Goal: Transaction & Acquisition: Purchase product/service

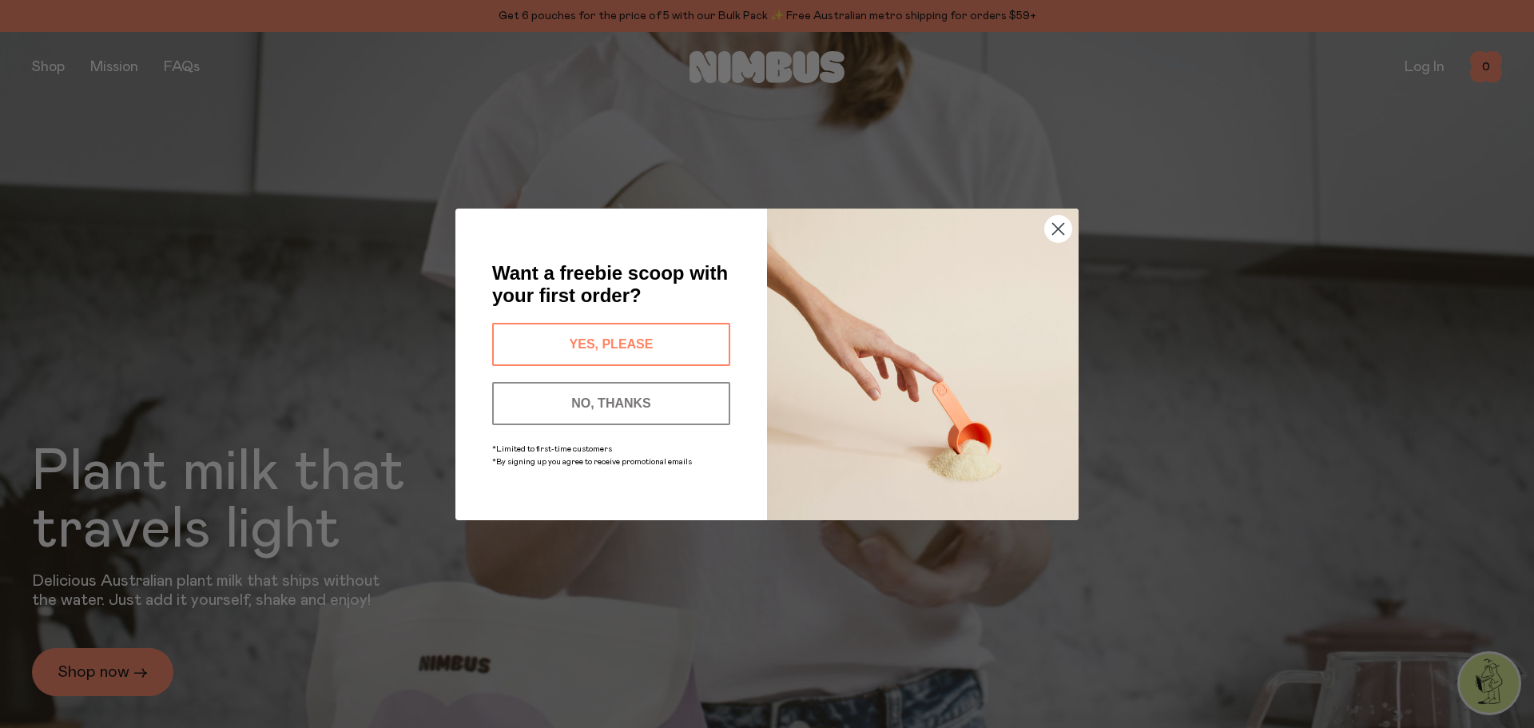
click at [630, 395] on button "NO, THANKS" at bounding box center [611, 403] width 238 height 43
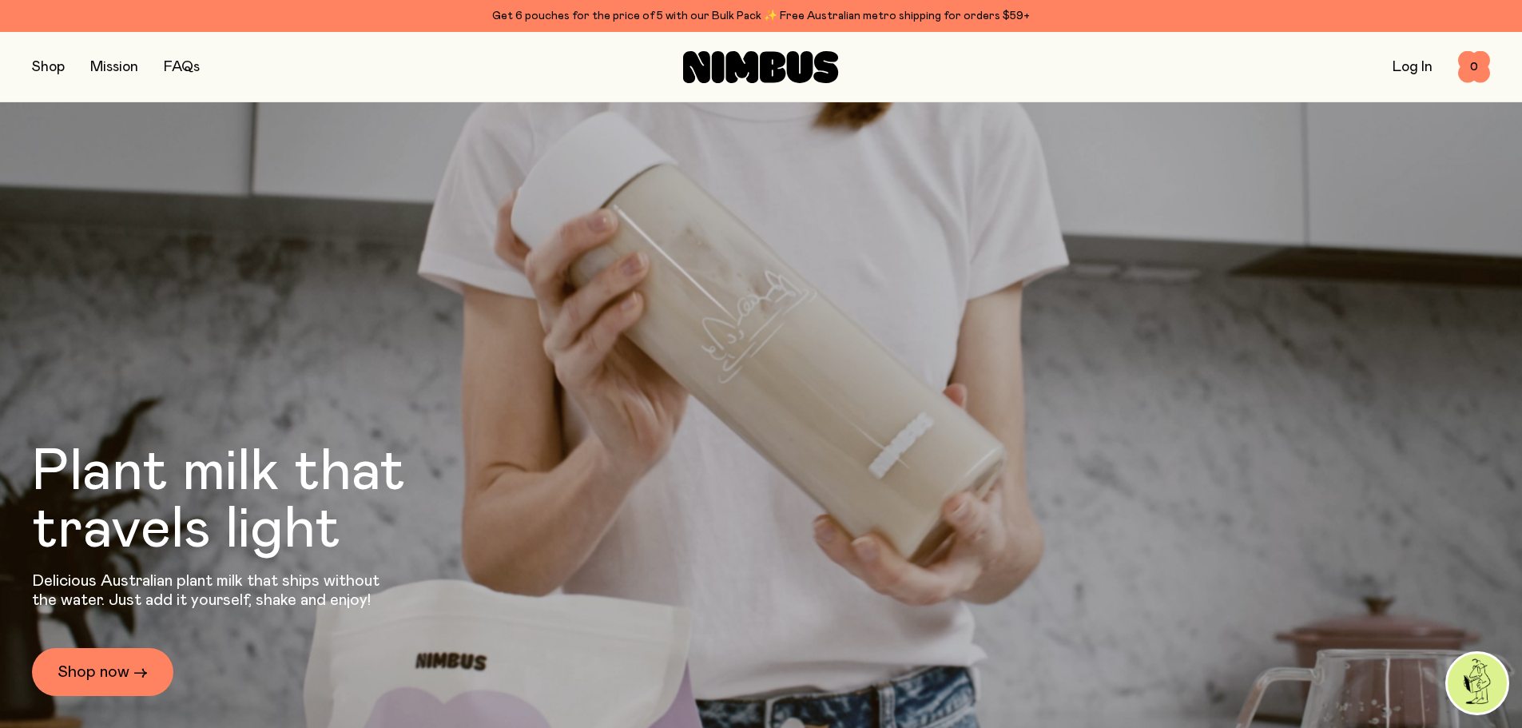
click at [1404, 63] on link "Log In" at bounding box center [1412, 67] width 40 height 14
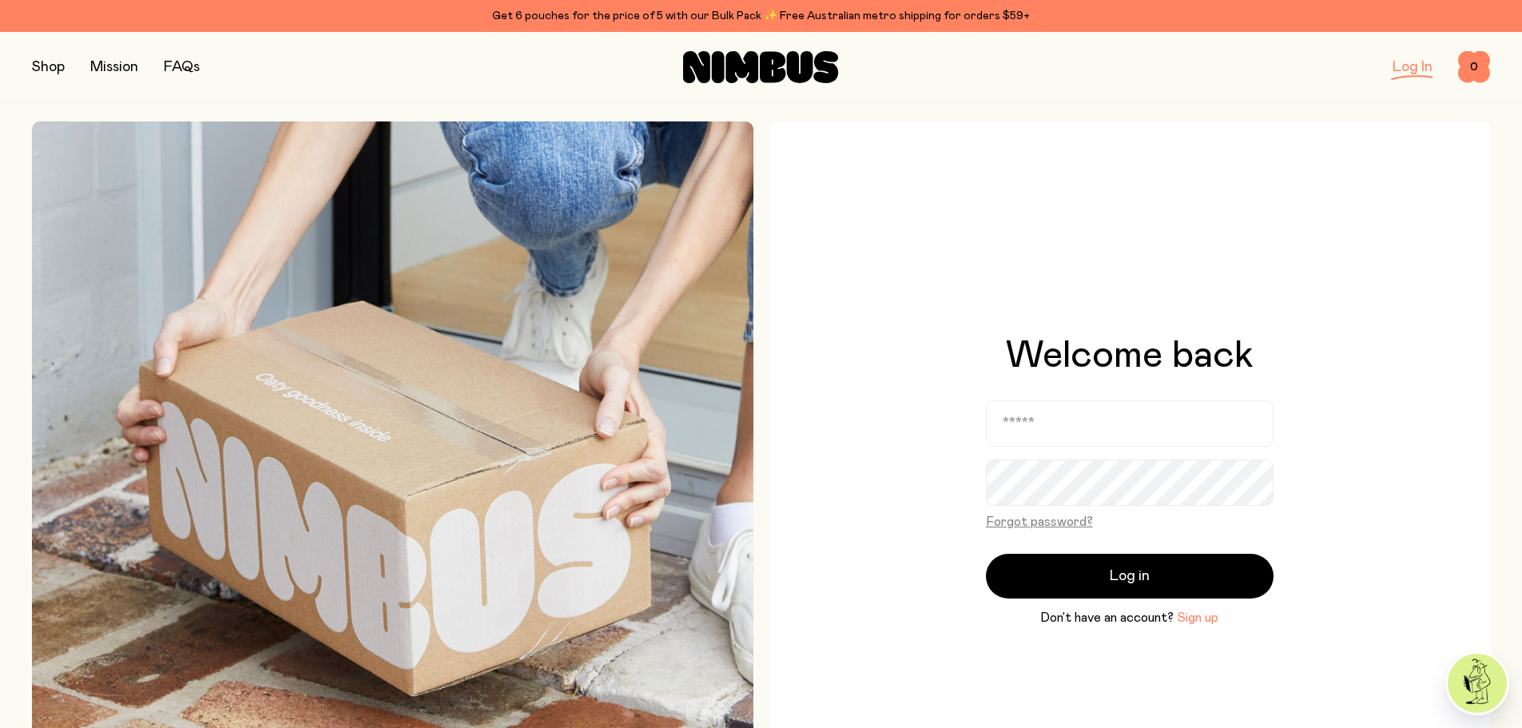
click at [1189, 617] on button "Sign up" at bounding box center [1198, 617] width 42 height 19
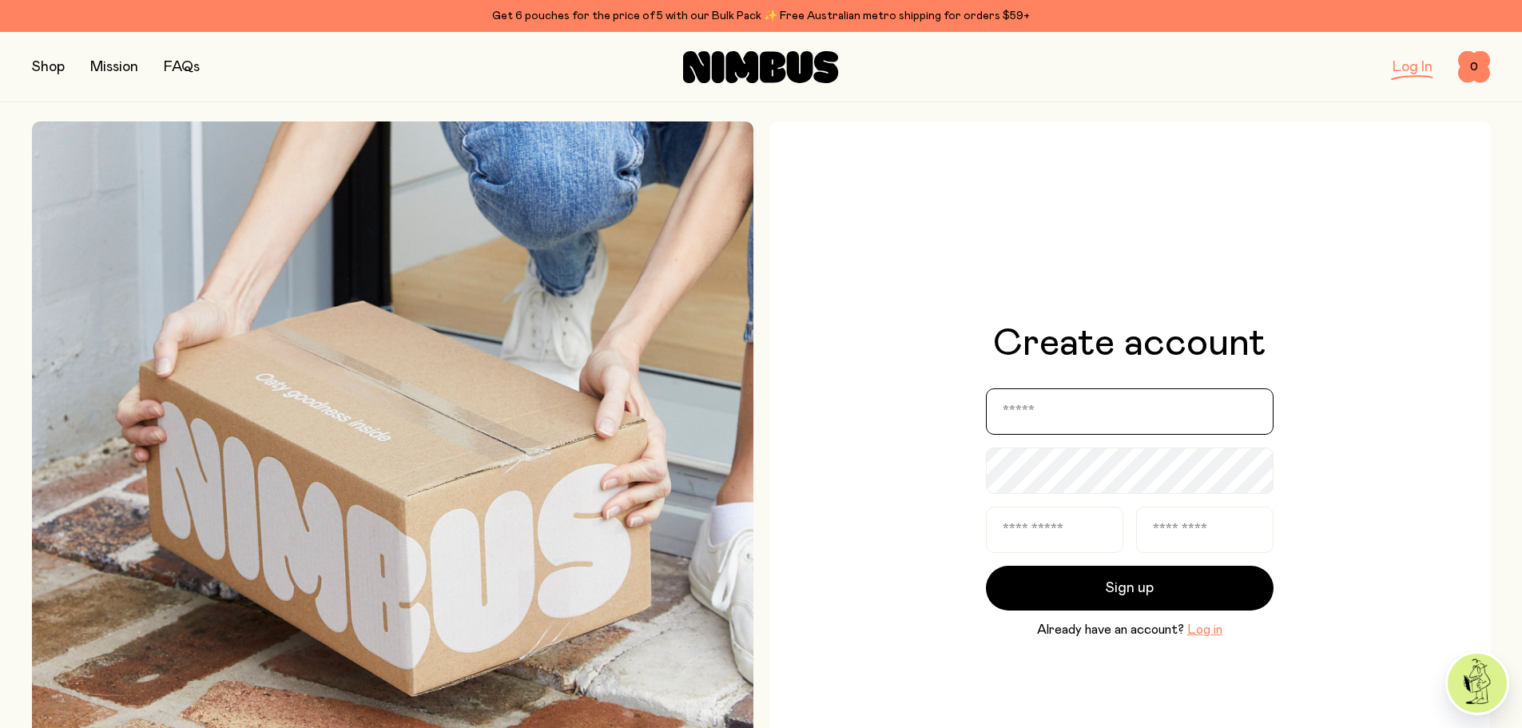
click at [1023, 411] on input "email" at bounding box center [1130, 411] width 288 height 46
type input "**********"
type input "***"
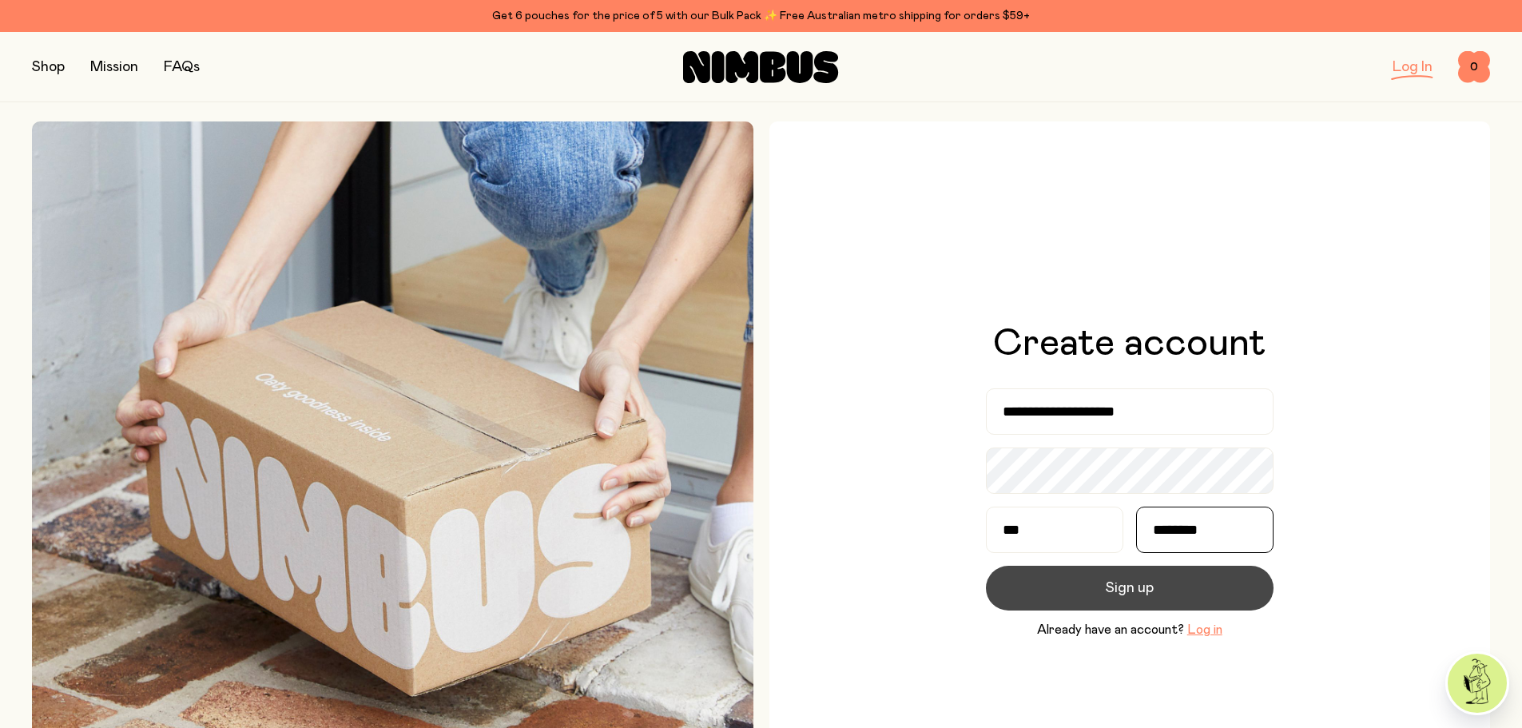
type input "********"
click at [1112, 584] on span "Sign up" at bounding box center [1129, 588] width 48 height 22
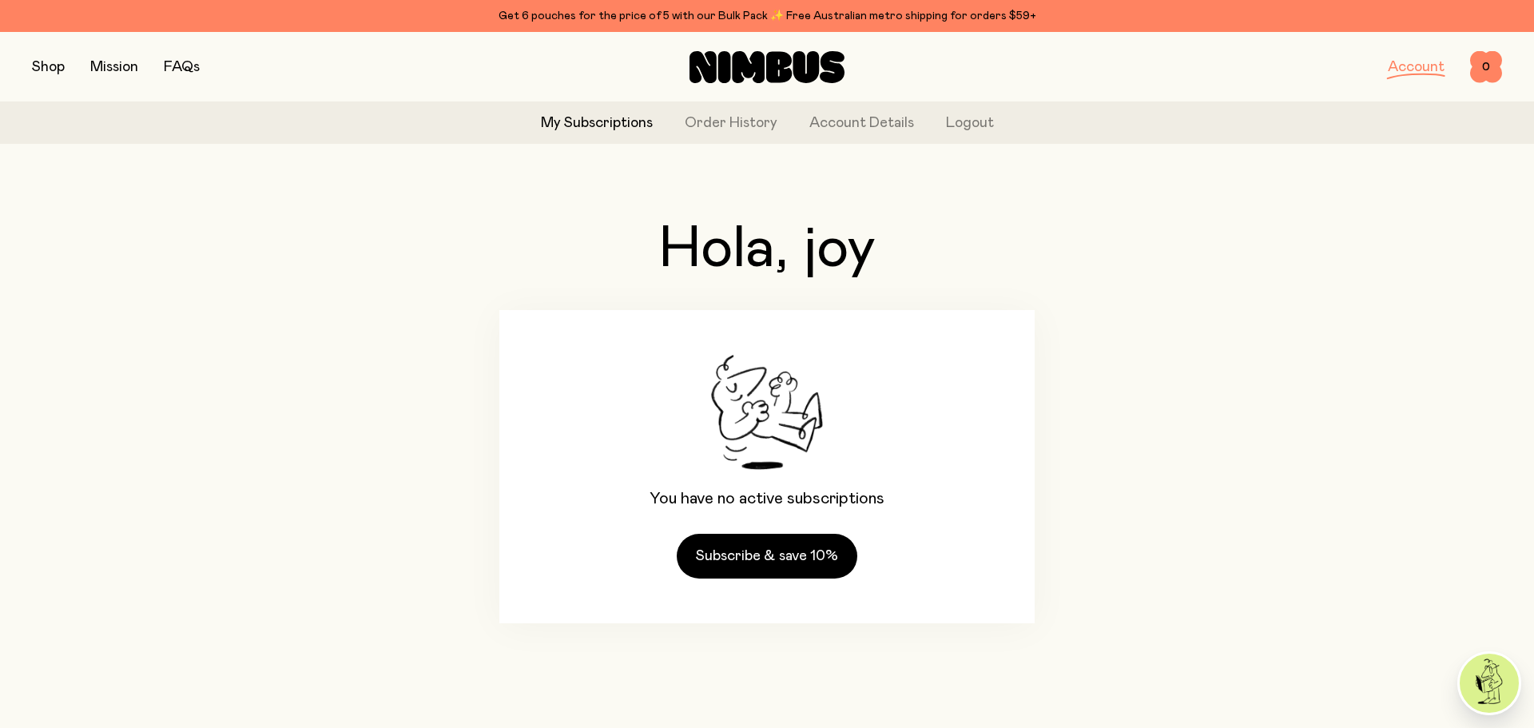
click at [46, 62] on button "button" at bounding box center [48, 67] width 33 height 22
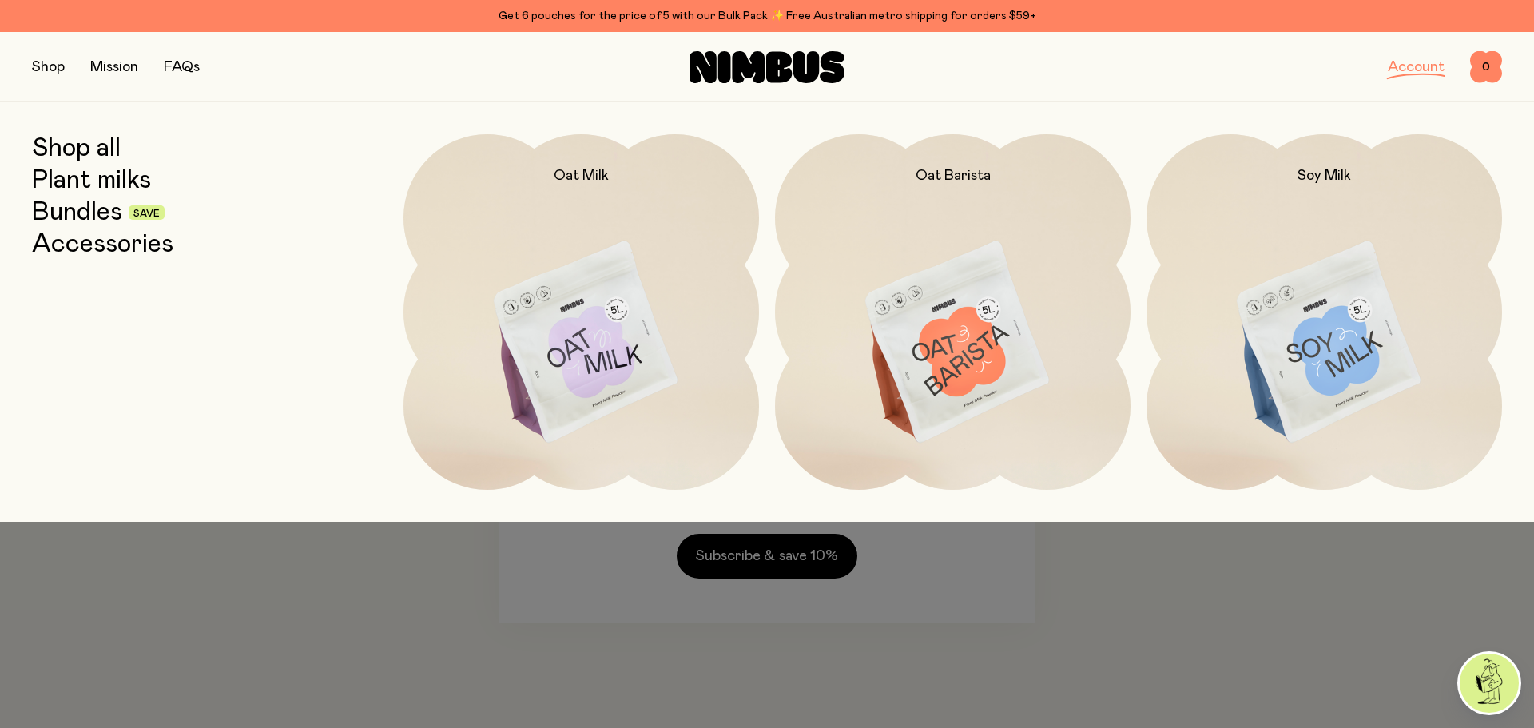
drag, startPoint x: 1533, startPoint y: 474, endPoint x: 1423, endPoint y: 423, distance: 120.8
click at [1503, 456] on div "Shop all Plant milks Bundles Save Accessories Oat Milk Oat Barista Soy Milk" at bounding box center [767, 311] width 1534 height 419
click at [1334, 386] on img at bounding box center [1323, 343] width 355 height 418
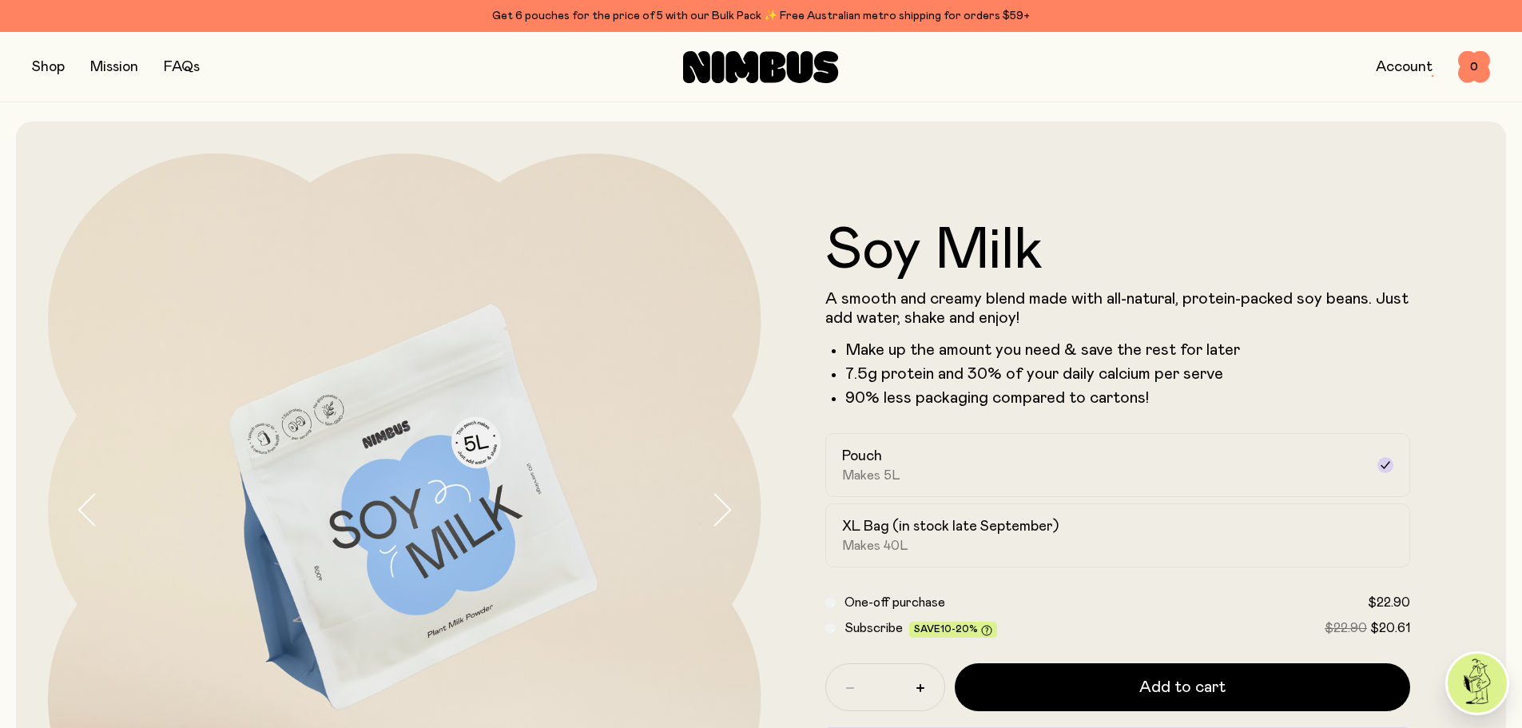
click at [54, 65] on button "button" at bounding box center [48, 67] width 33 height 22
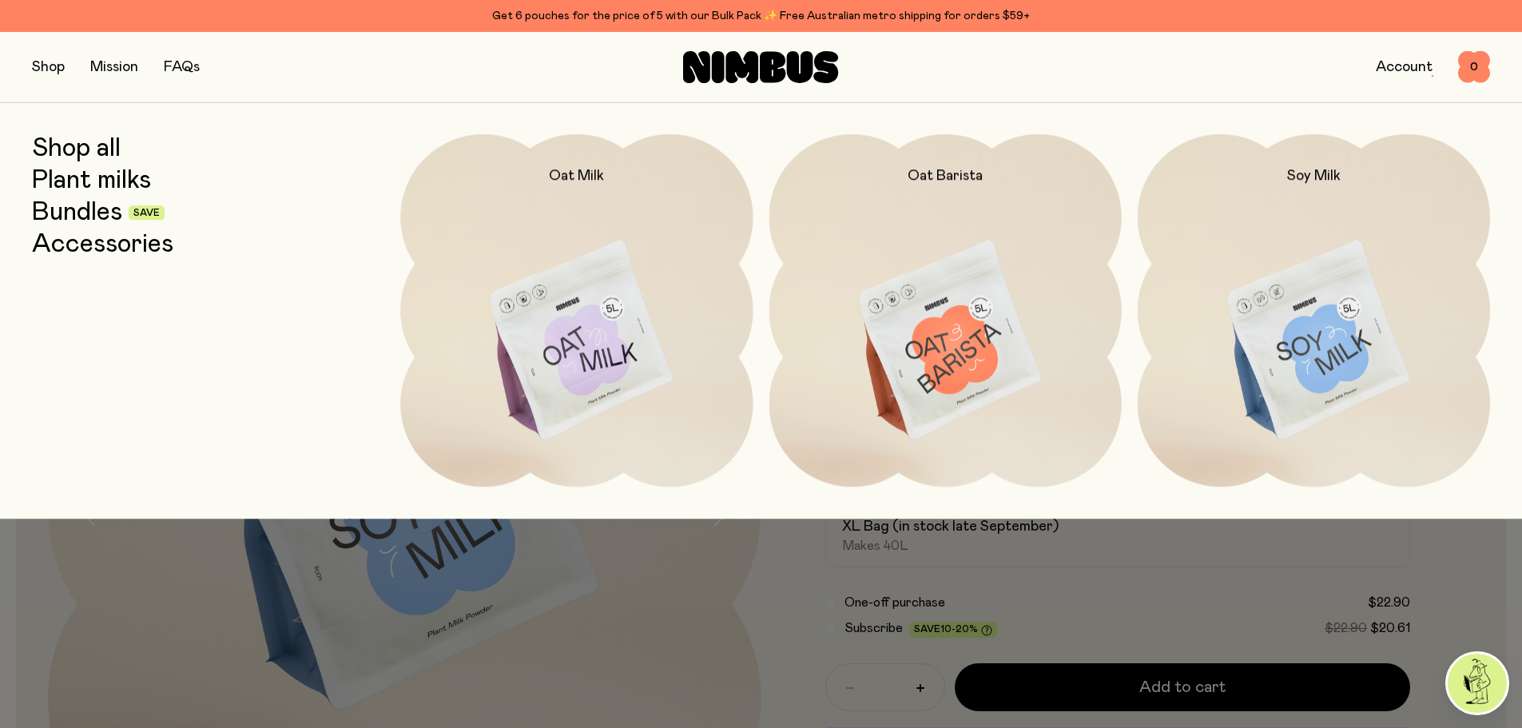
click at [81, 214] on link "Bundles" at bounding box center [77, 212] width 90 height 29
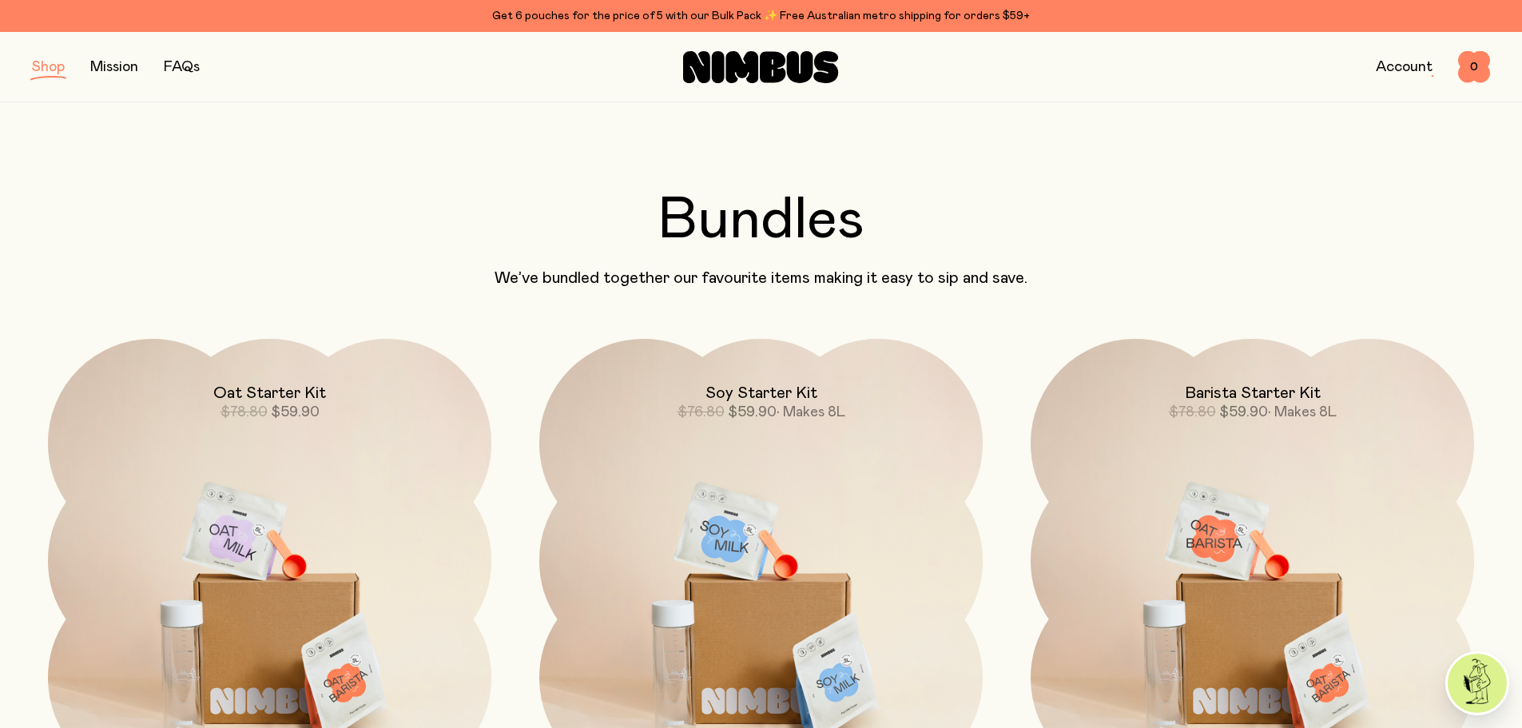
click at [53, 69] on button "button" at bounding box center [48, 67] width 33 height 22
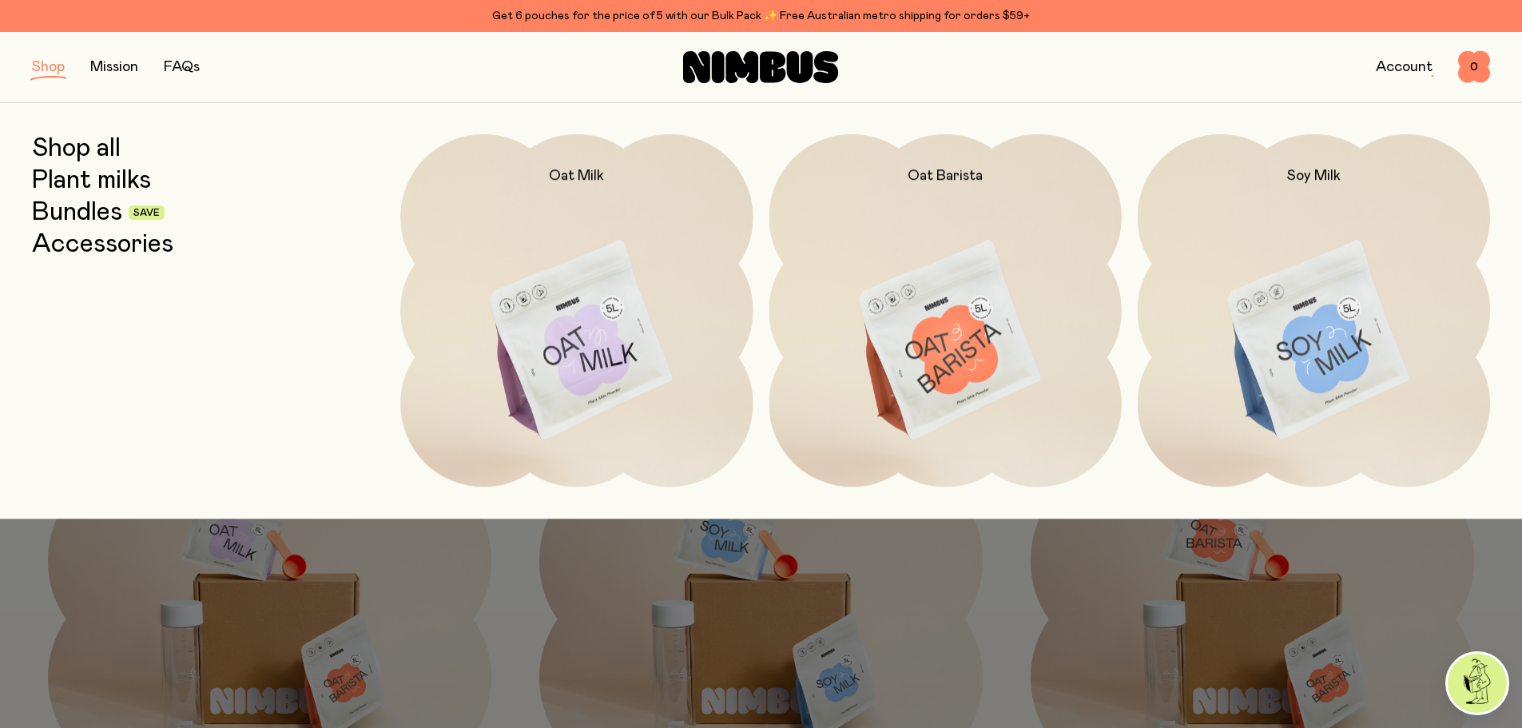
click at [77, 150] on link "Shop all" at bounding box center [76, 148] width 89 height 29
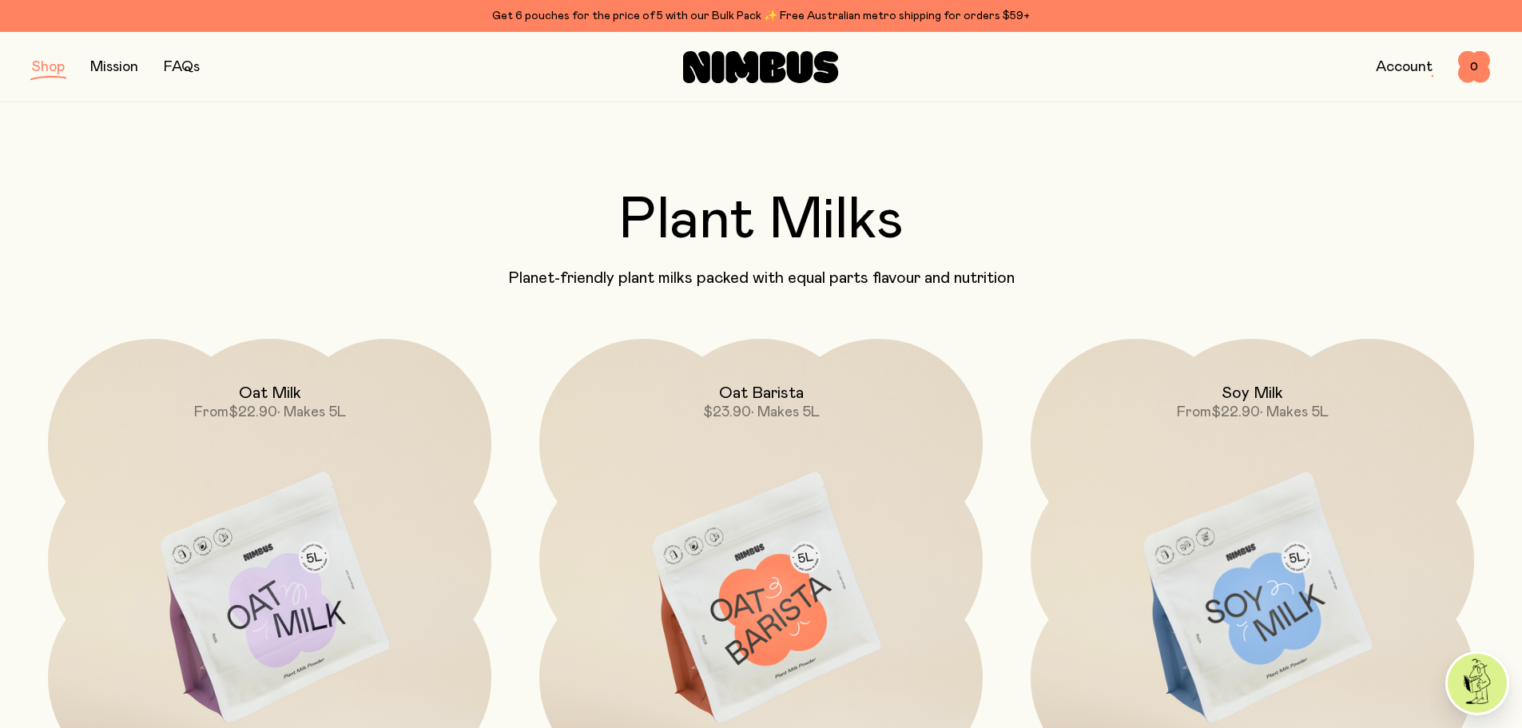
click at [1238, 633] on img at bounding box center [1251, 599] width 443 height 521
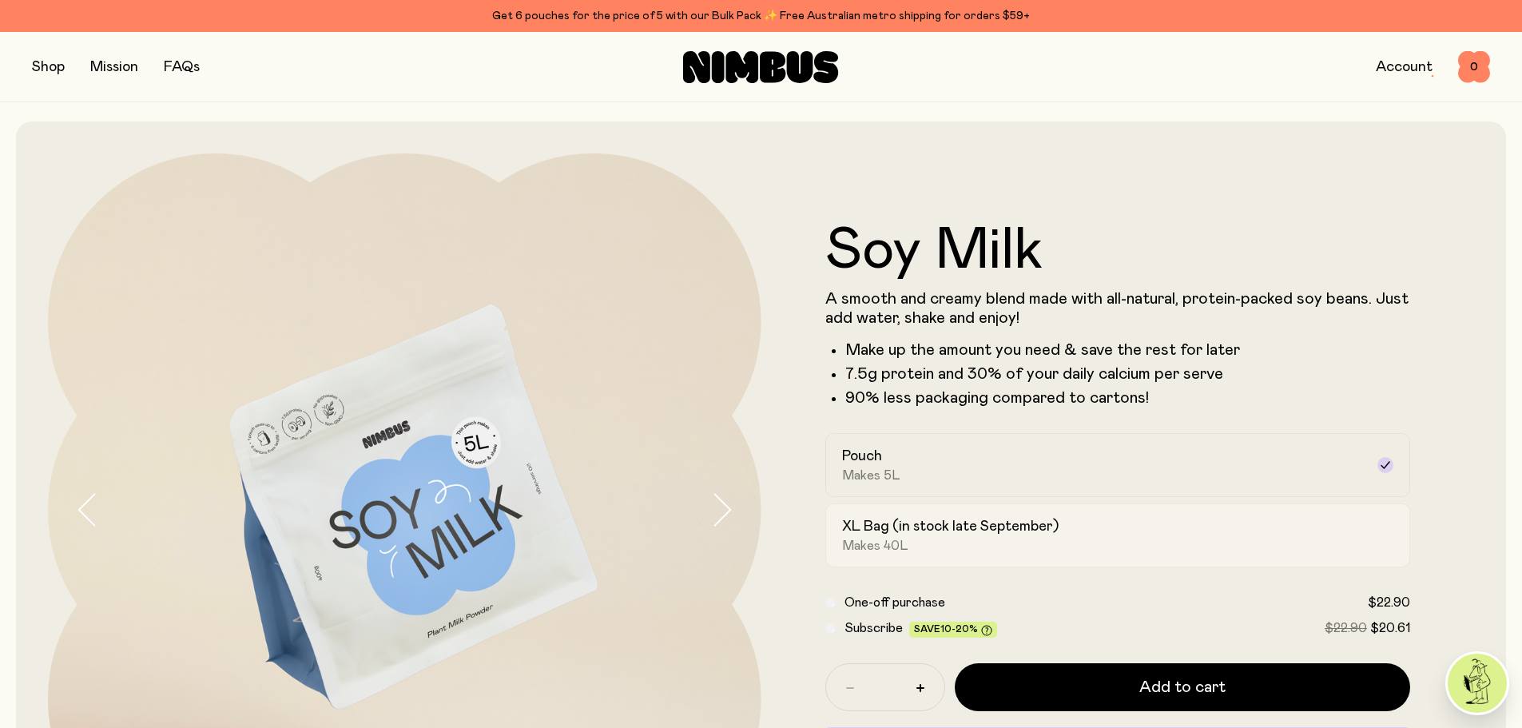
click at [1093, 533] on div "XL Bag (in stock late September) Makes 40L" at bounding box center [1103, 535] width 523 height 37
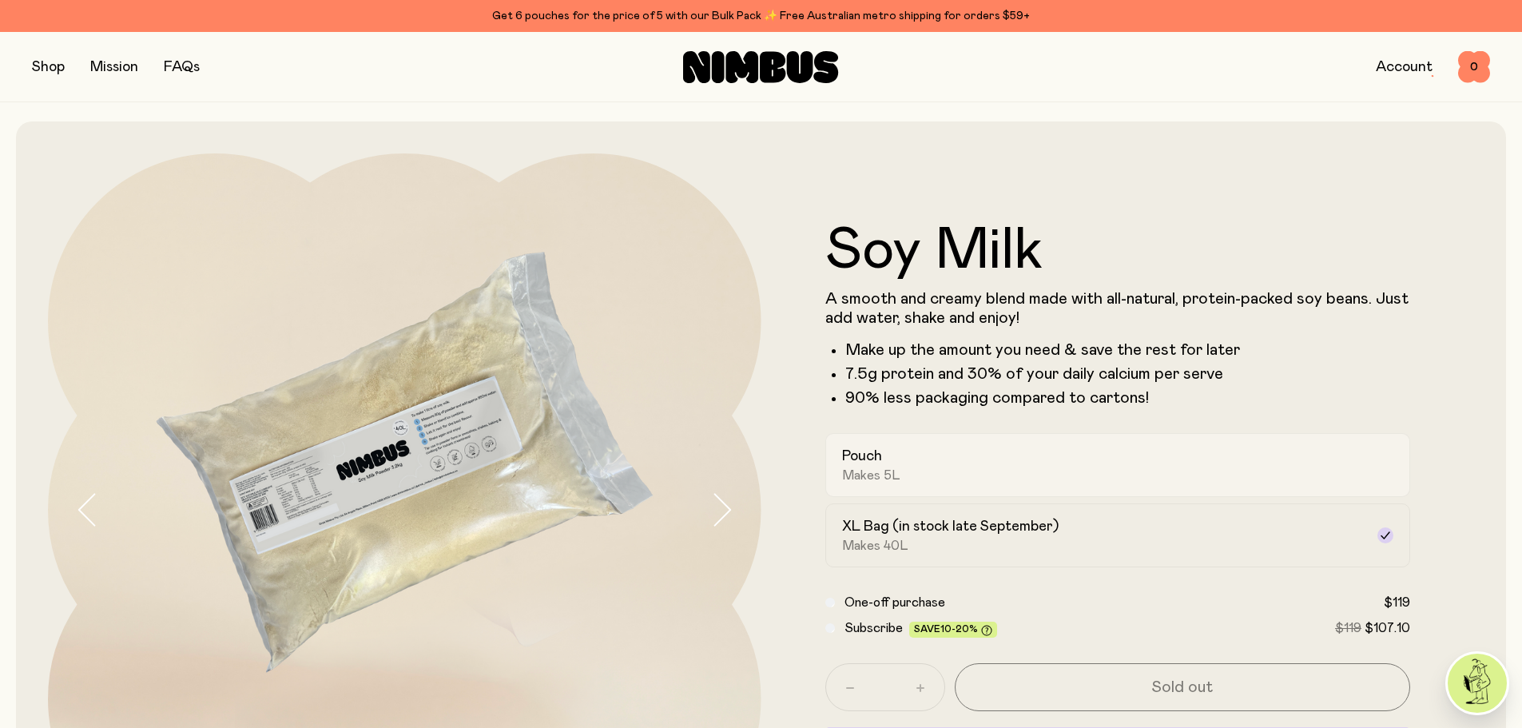
click at [883, 471] on span "Makes 5L" at bounding box center [871, 475] width 58 height 16
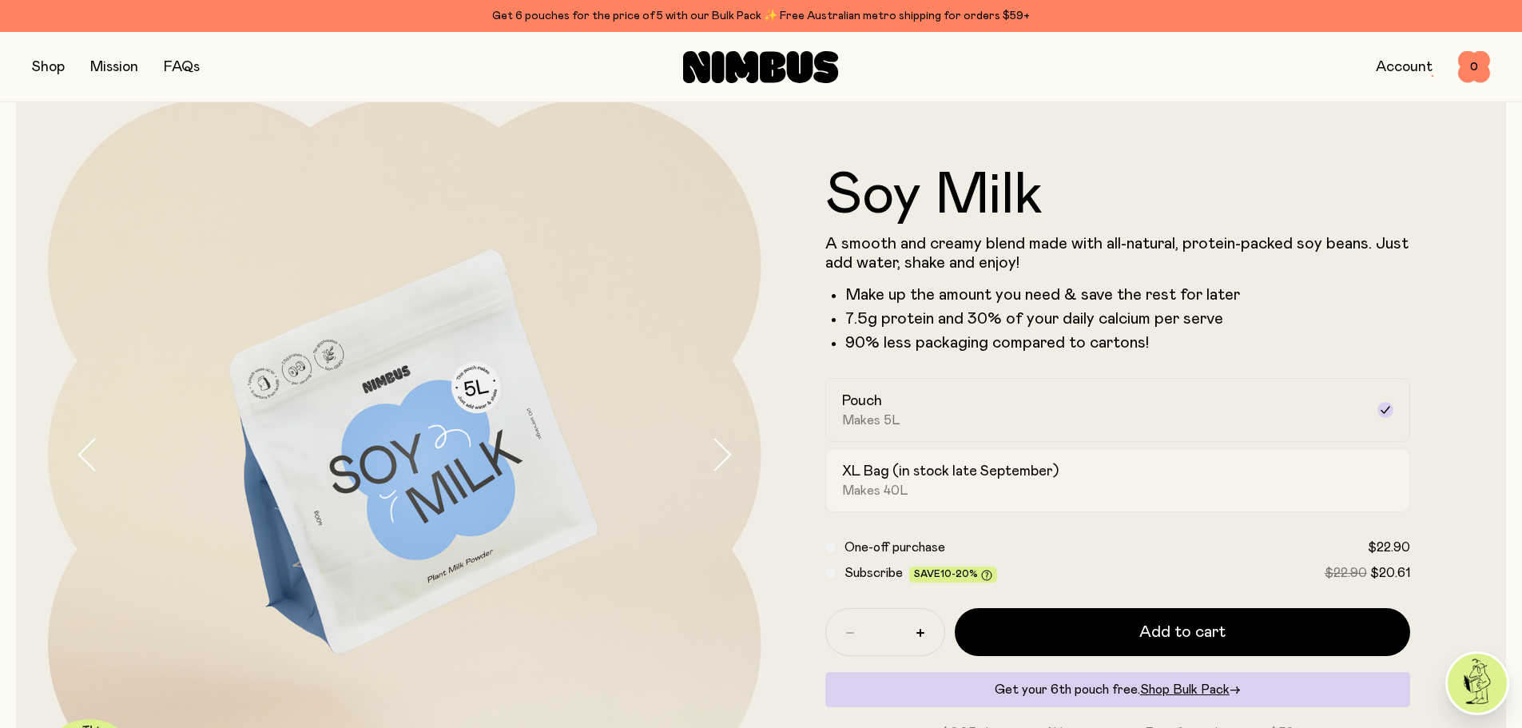
scroll to position [160, 0]
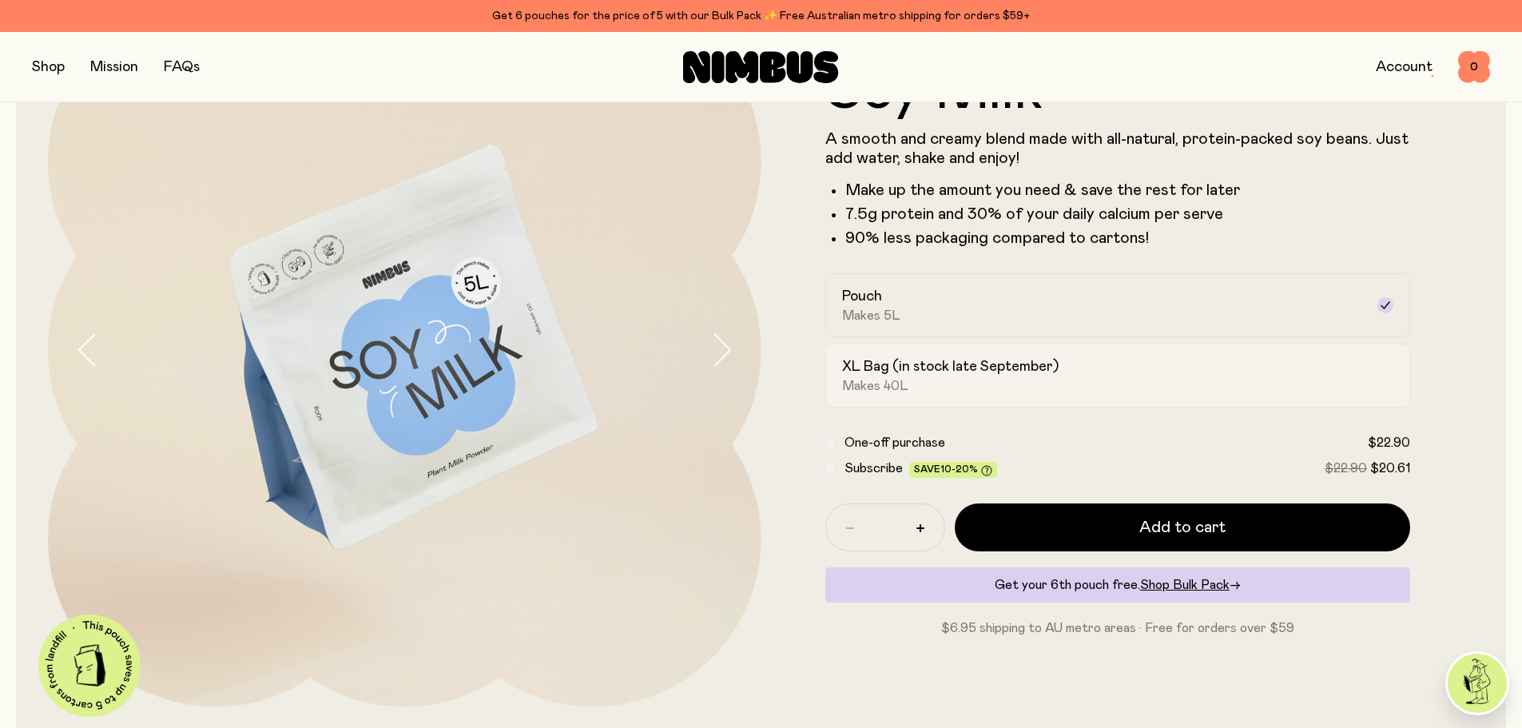
click at [1231, 527] on button "Add to cart" at bounding box center [1183, 527] width 456 height 48
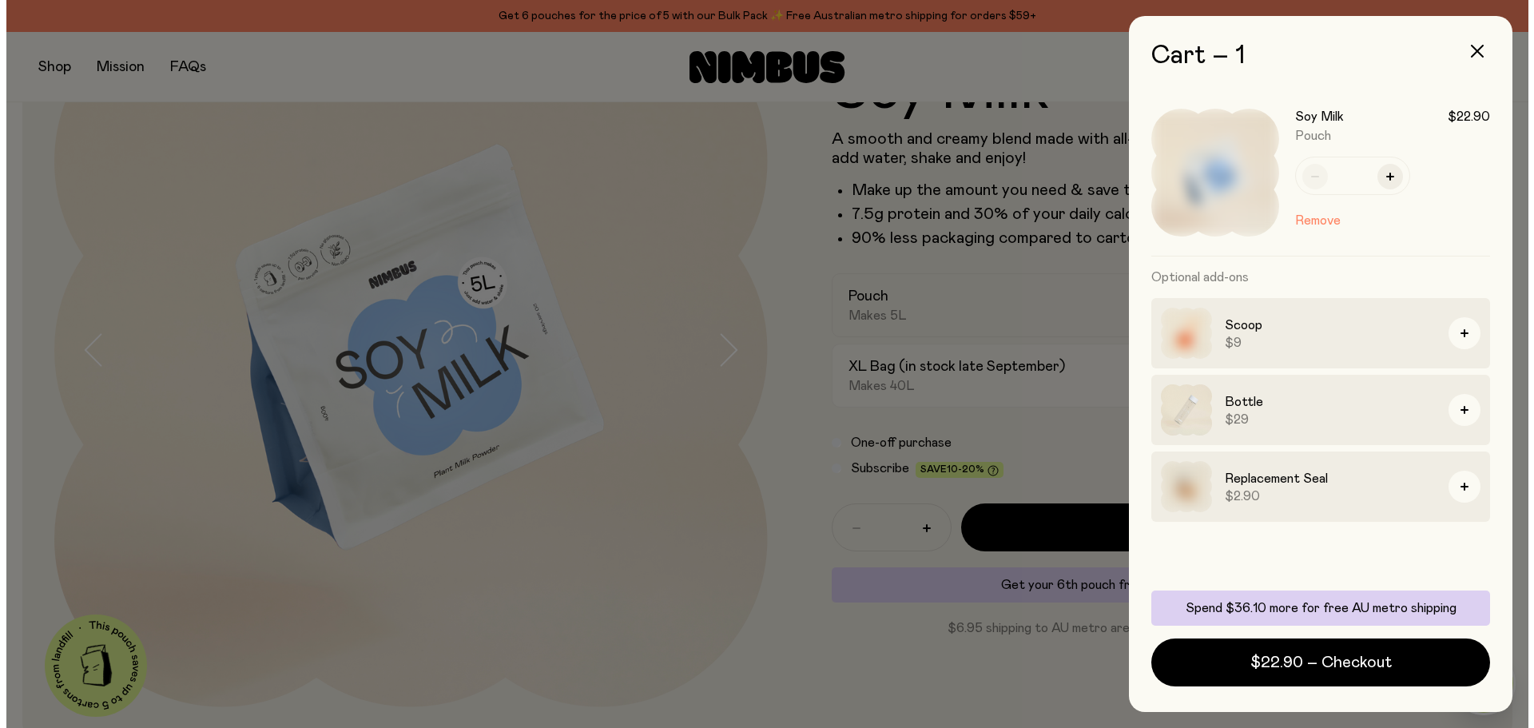
scroll to position [0, 0]
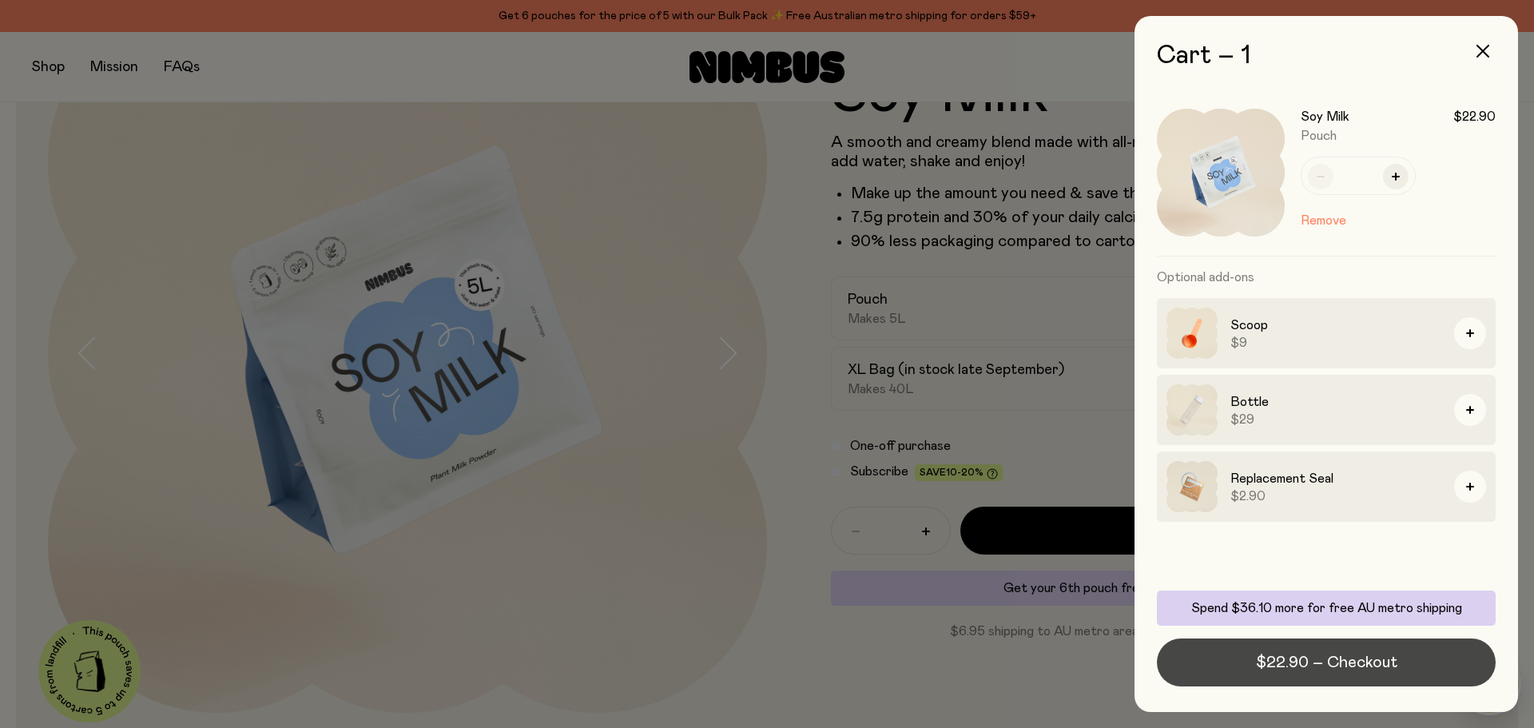
click at [1379, 660] on span "$22.90 – Checkout" at bounding box center [1326, 662] width 141 height 22
